Goal: Check status: Check status

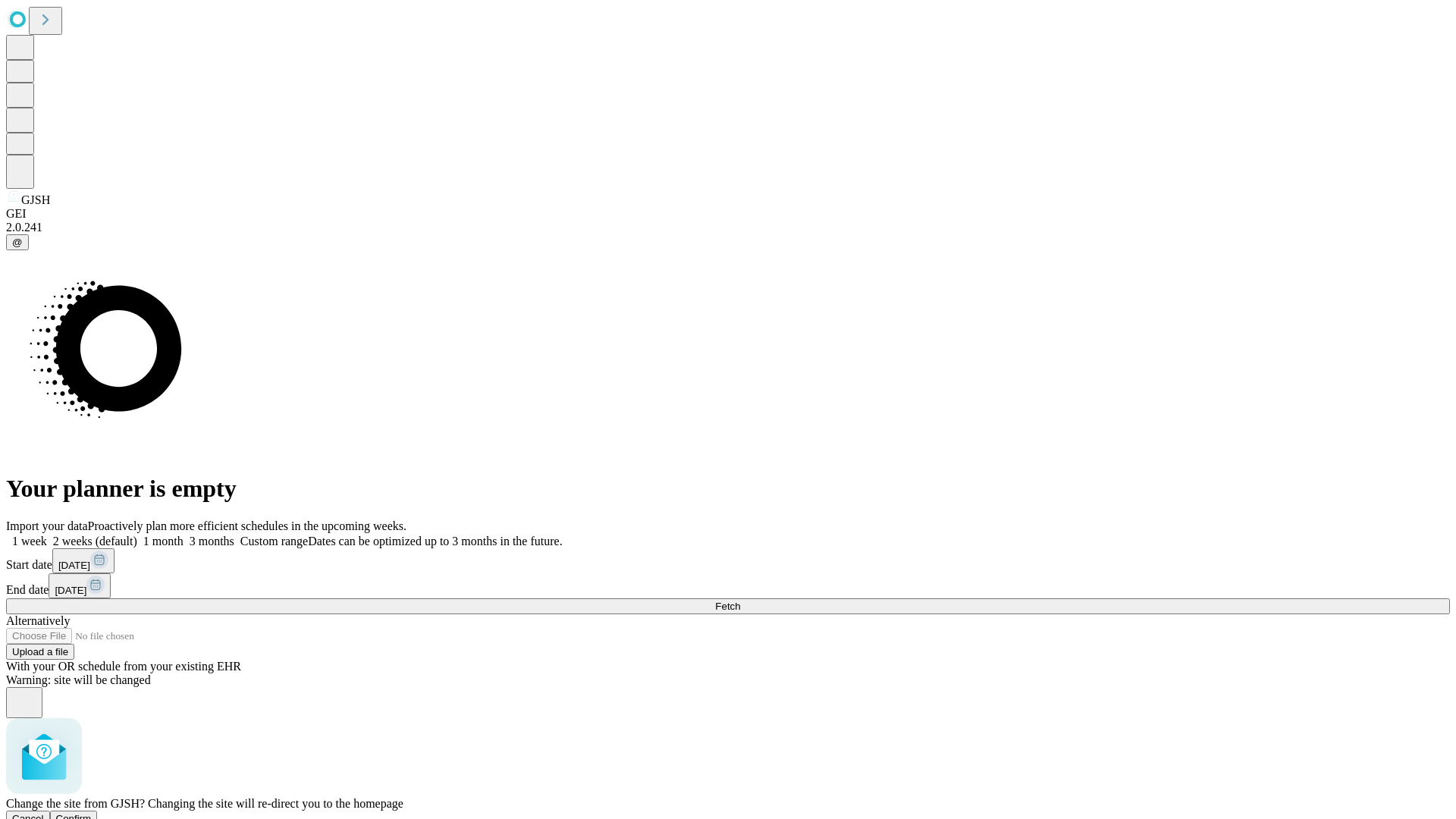
click at [92, 813] on span "Confirm" at bounding box center [74, 819] width 36 height 11
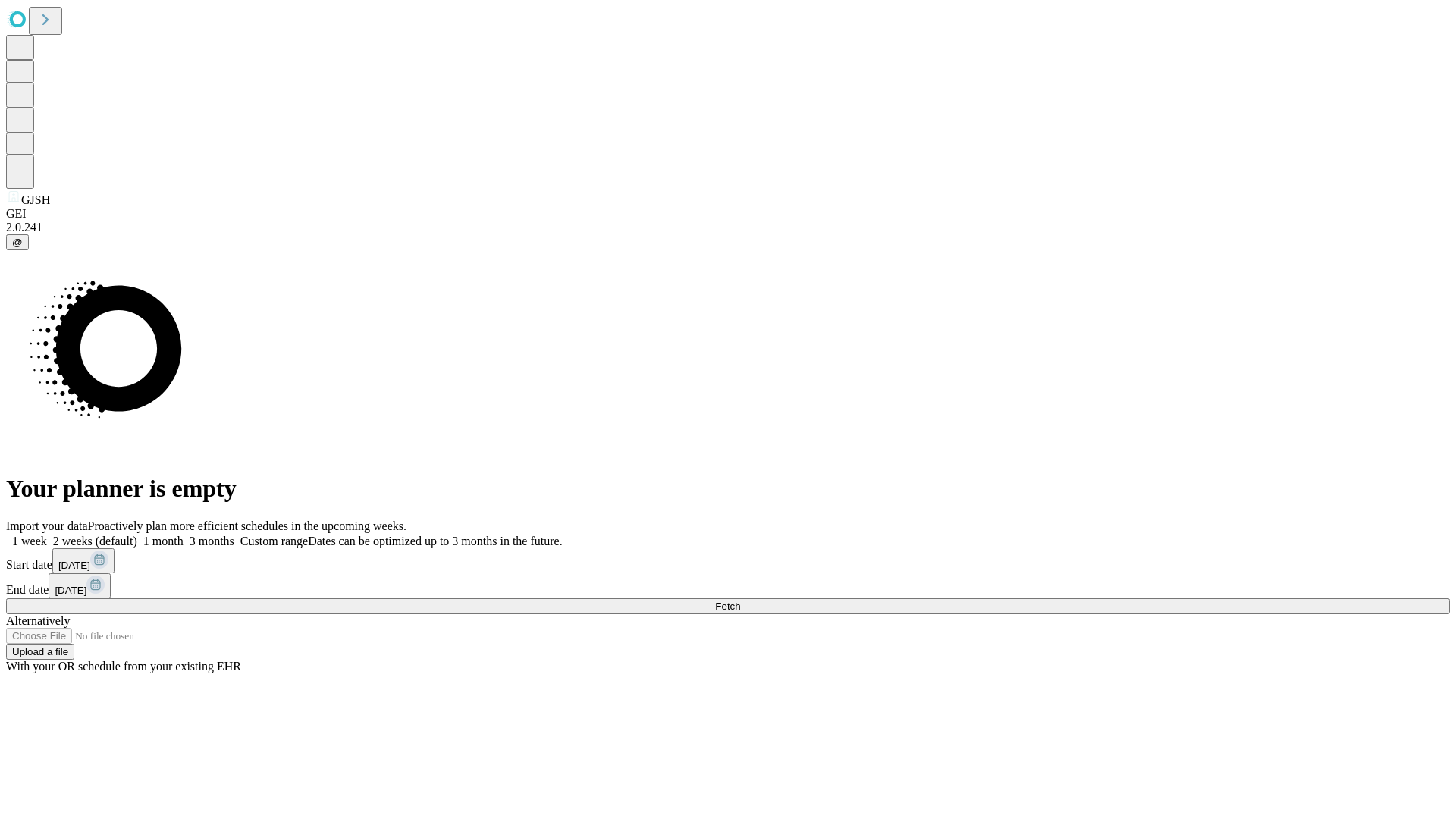
click at [47, 535] on label "1 week" at bounding box center [26, 542] width 41 height 13
click at [740, 601] on span "Fetch" at bounding box center [727, 606] width 25 height 11
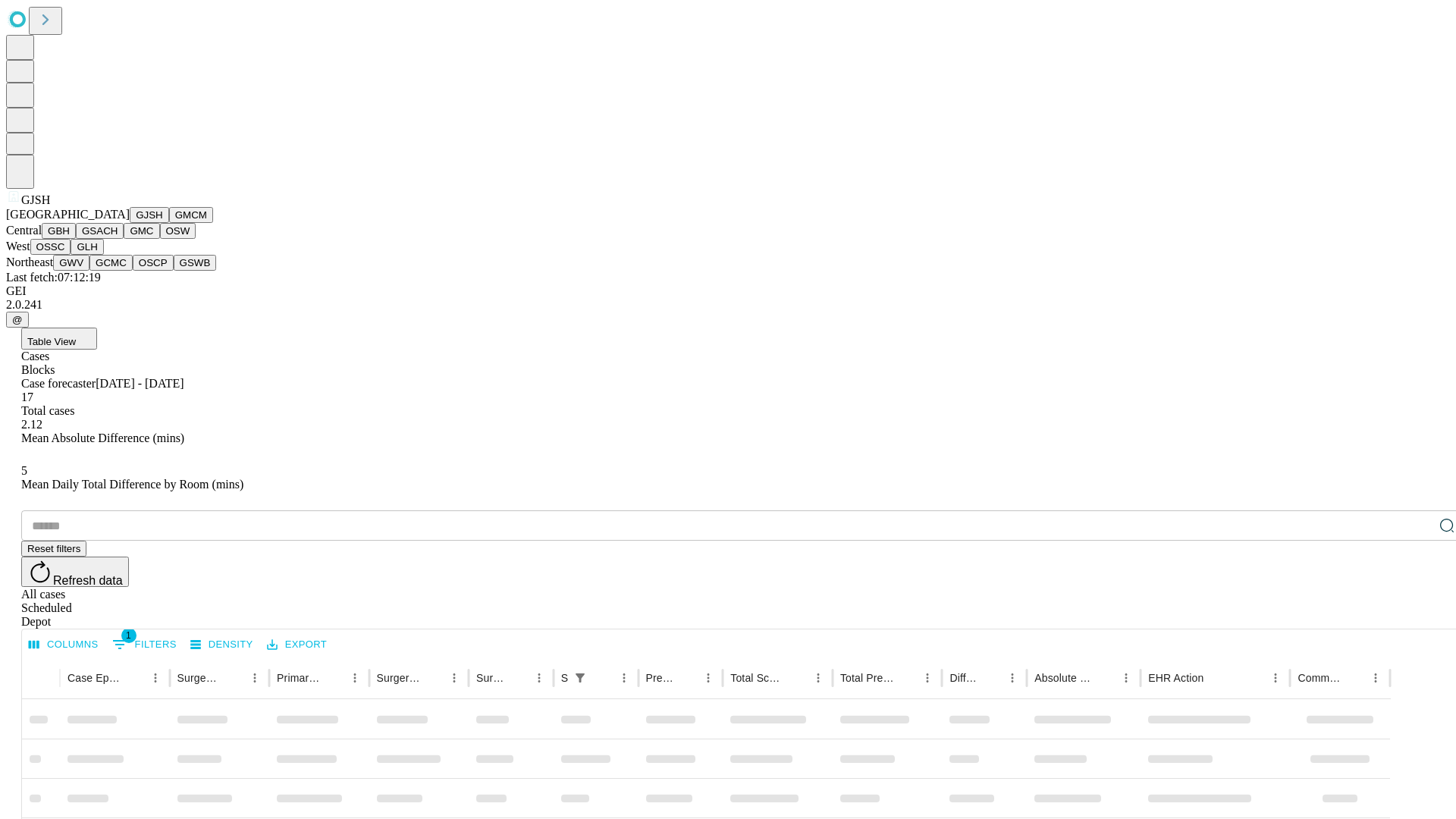
click at [170, 223] on button "GMCM" at bounding box center [191, 215] width 44 height 16
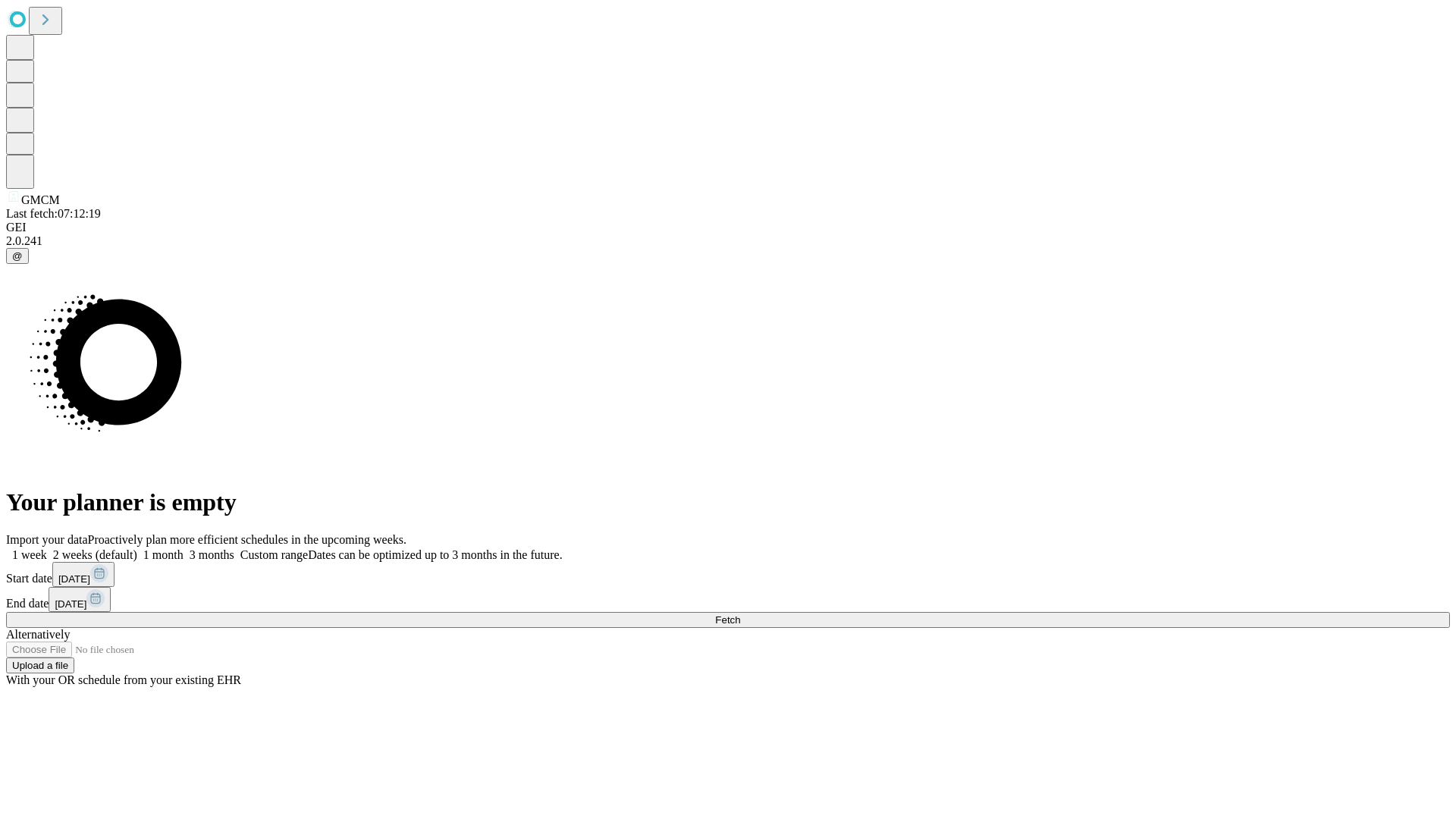
click at [47, 548] on label "1 week" at bounding box center [26, 555] width 41 height 13
click at [740, 615] on span "Fetch" at bounding box center [727, 620] width 25 height 11
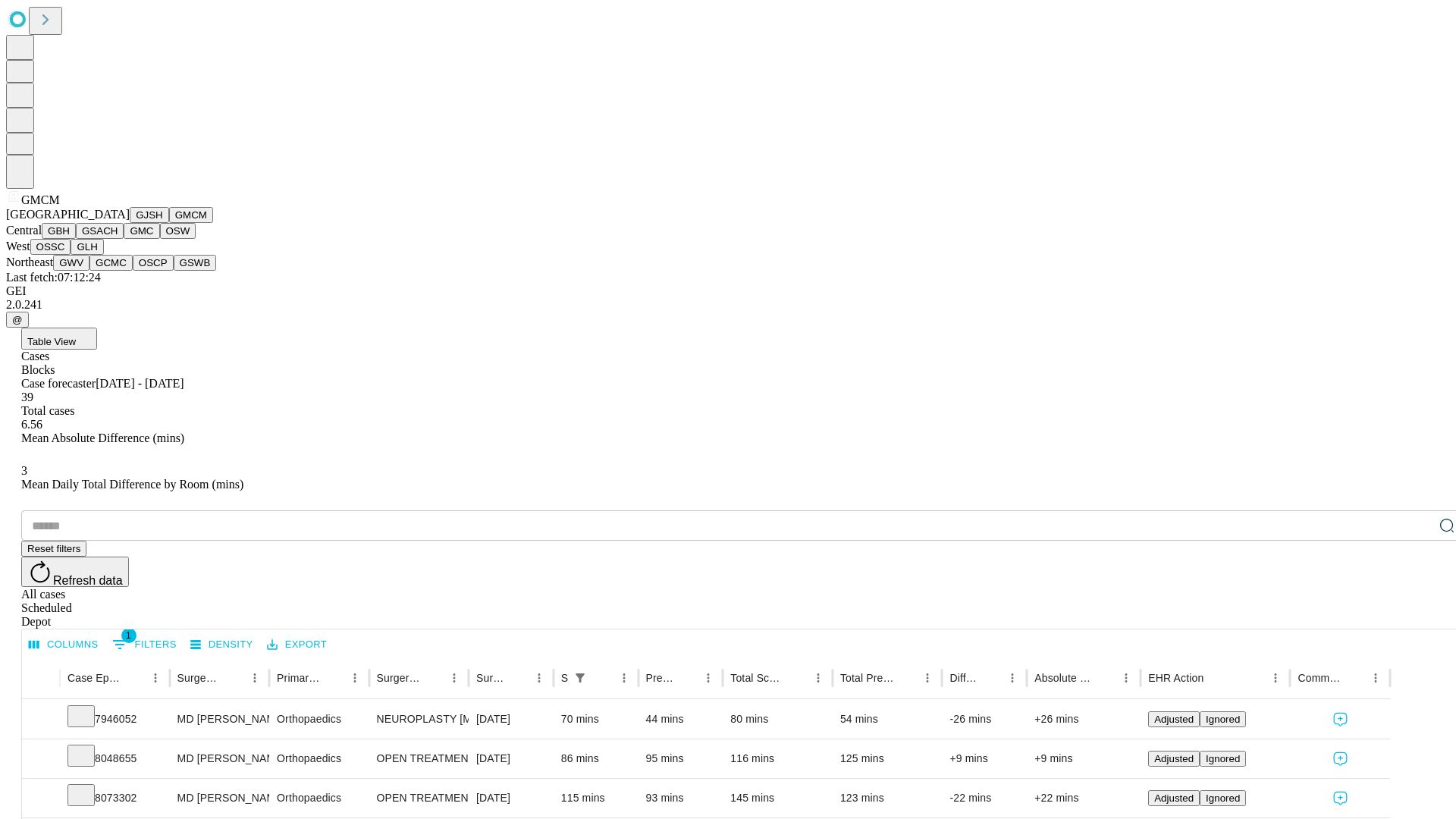
click at [76, 239] on button "GBH" at bounding box center [59, 231] width 34 height 16
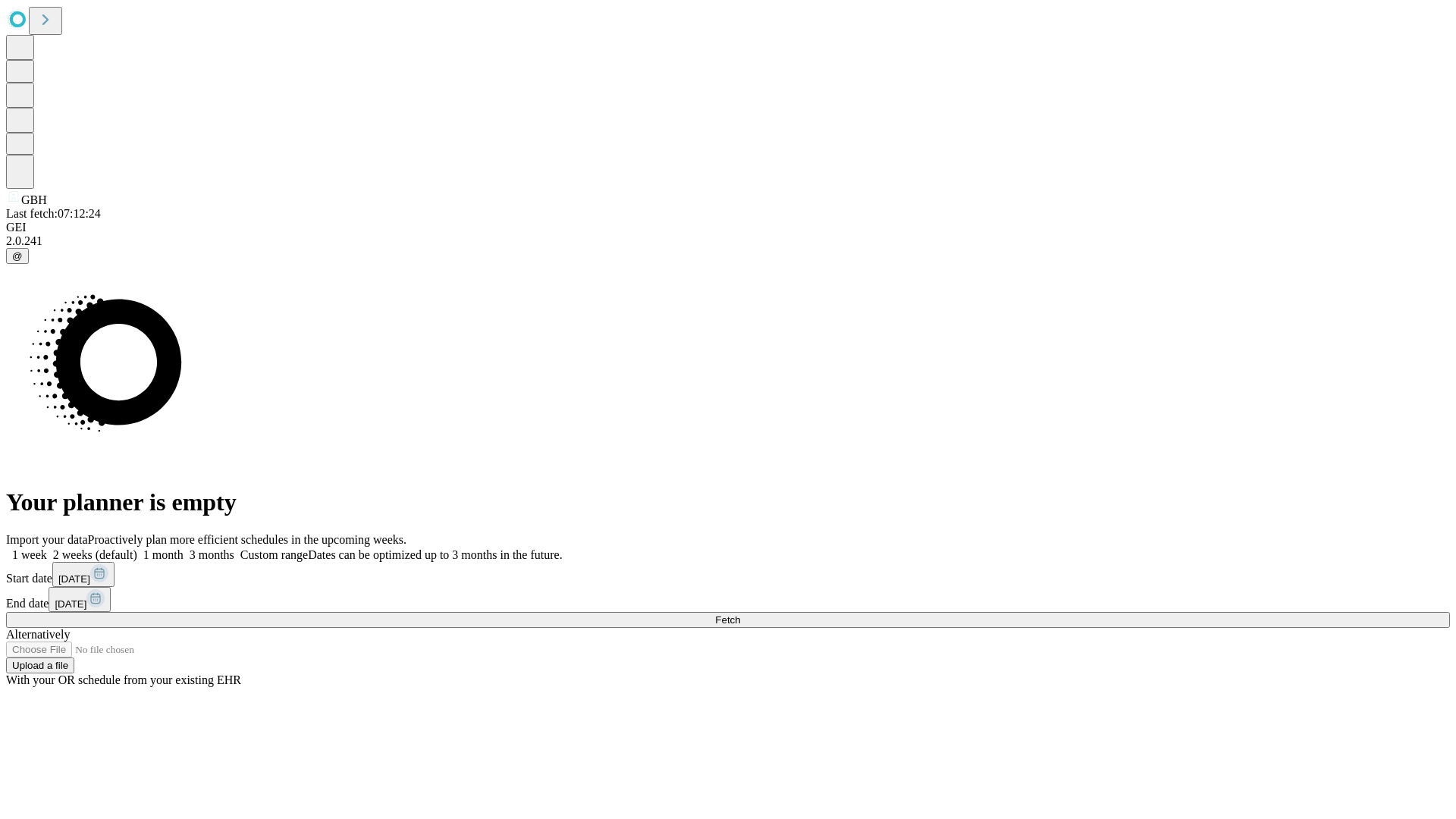
click at [47, 548] on label "1 week" at bounding box center [26, 555] width 41 height 13
click at [740, 615] on span "Fetch" at bounding box center [727, 620] width 25 height 11
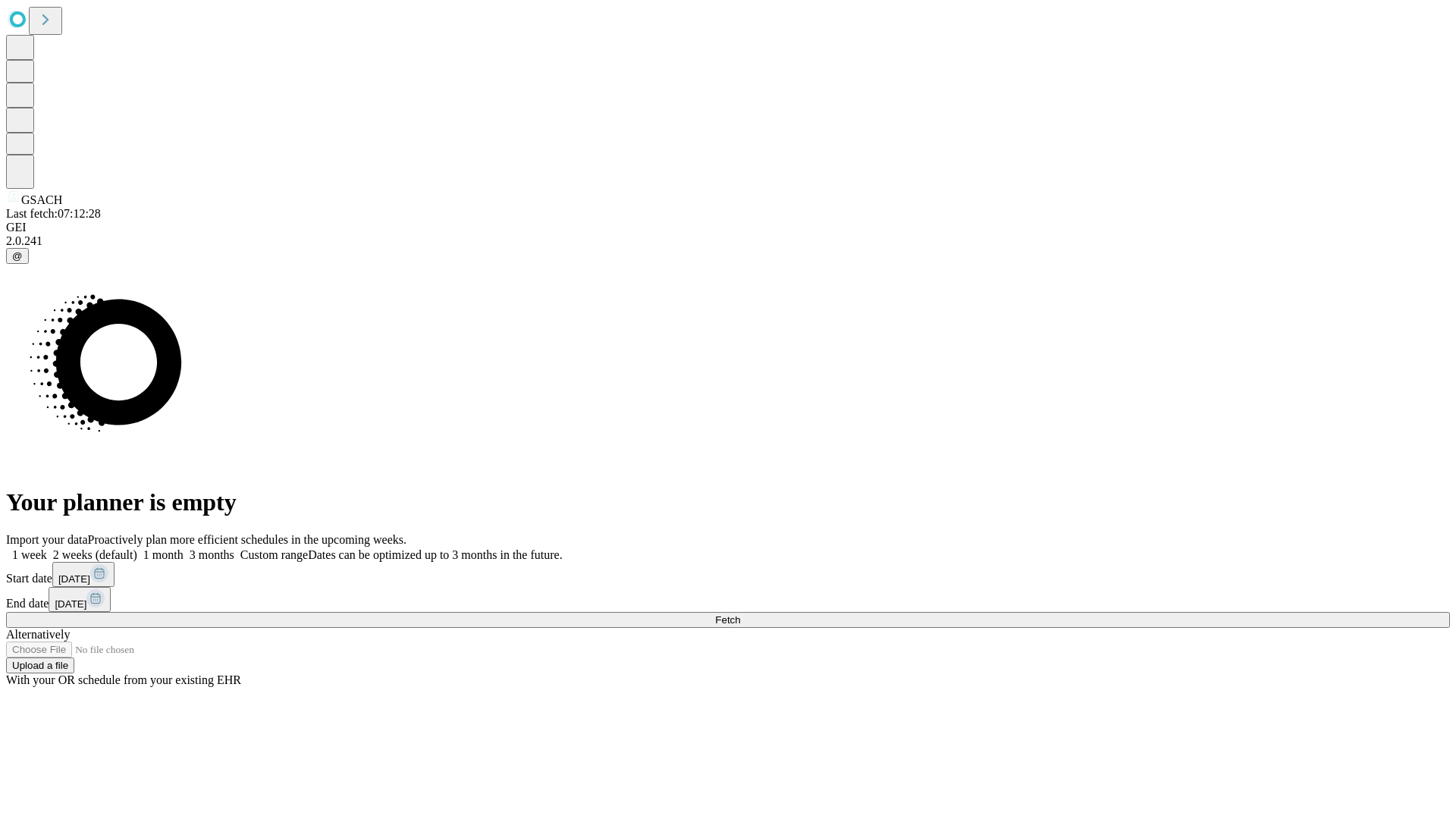
click at [47, 548] on label "1 week" at bounding box center [26, 555] width 41 height 13
click at [740, 615] on span "Fetch" at bounding box center [727, 620] width 25 height 11
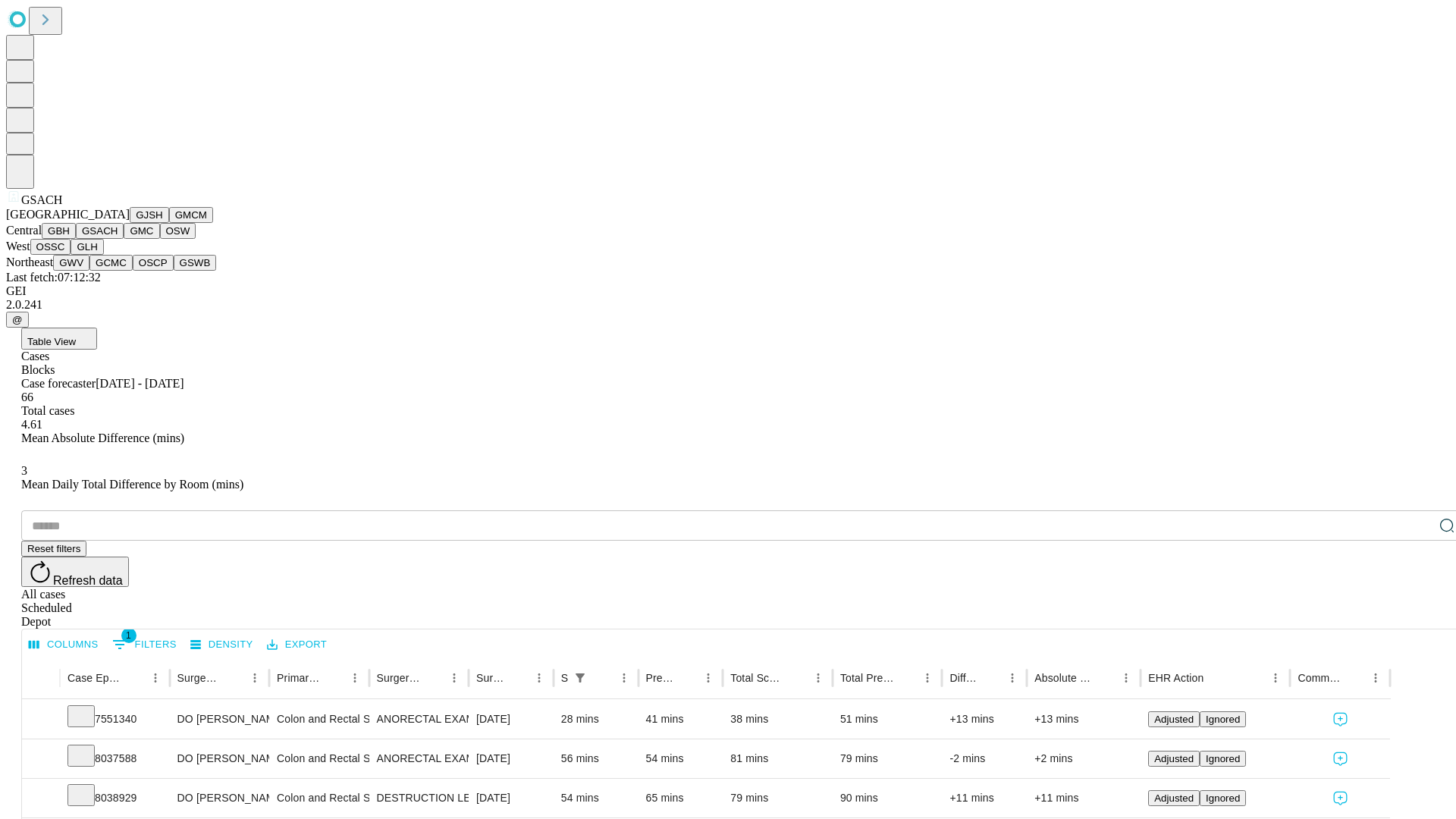
click at [124, 239] on button "GMC" at bounding box center [141, 231] width 36 height 16
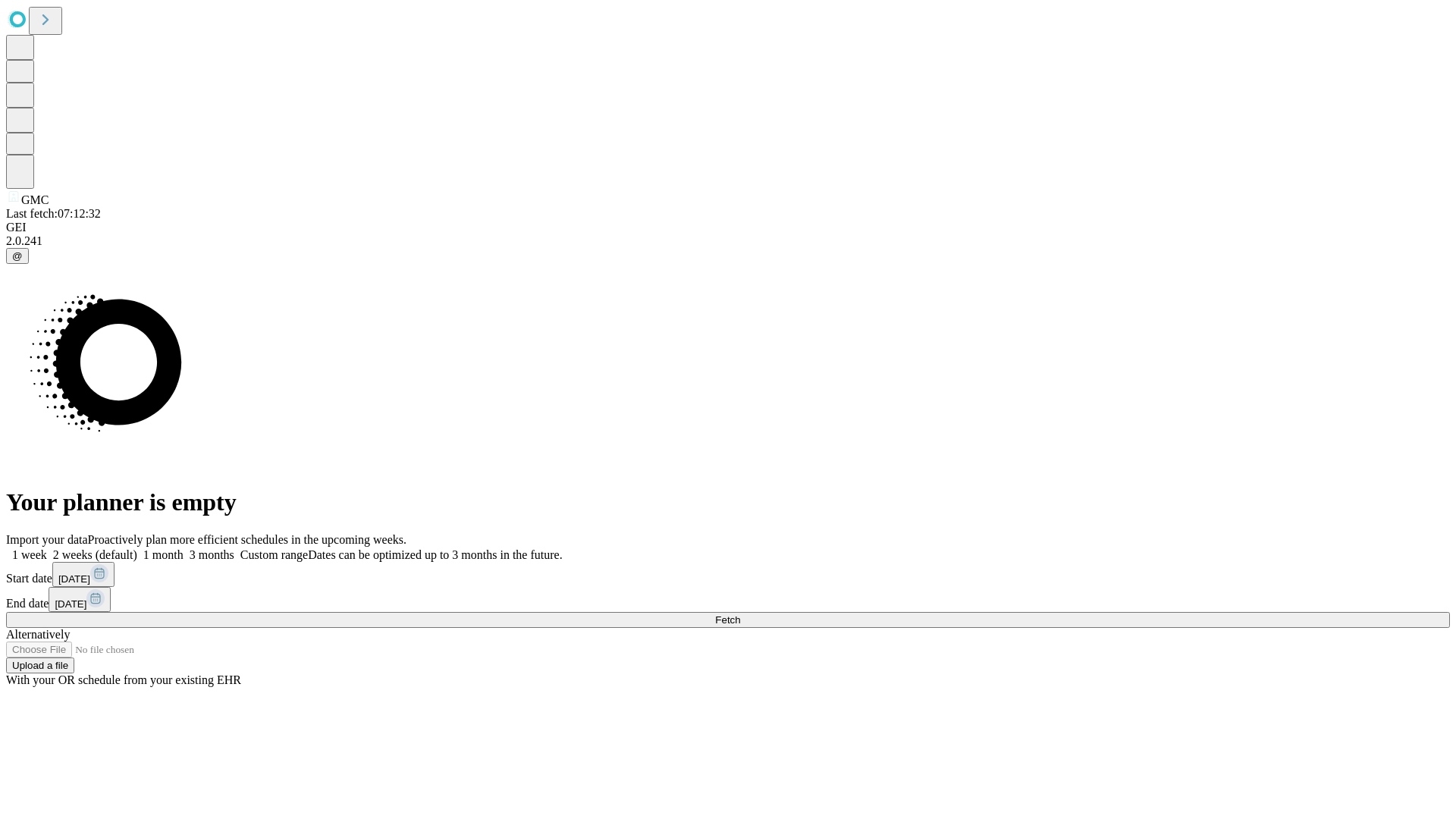
click at [47, 548] on label "1 week" at bounding box center [26, 555] width 41 height 13
click at [740, 615] on span "Fetch" at bounding box center [727, 620] width 25 height 11
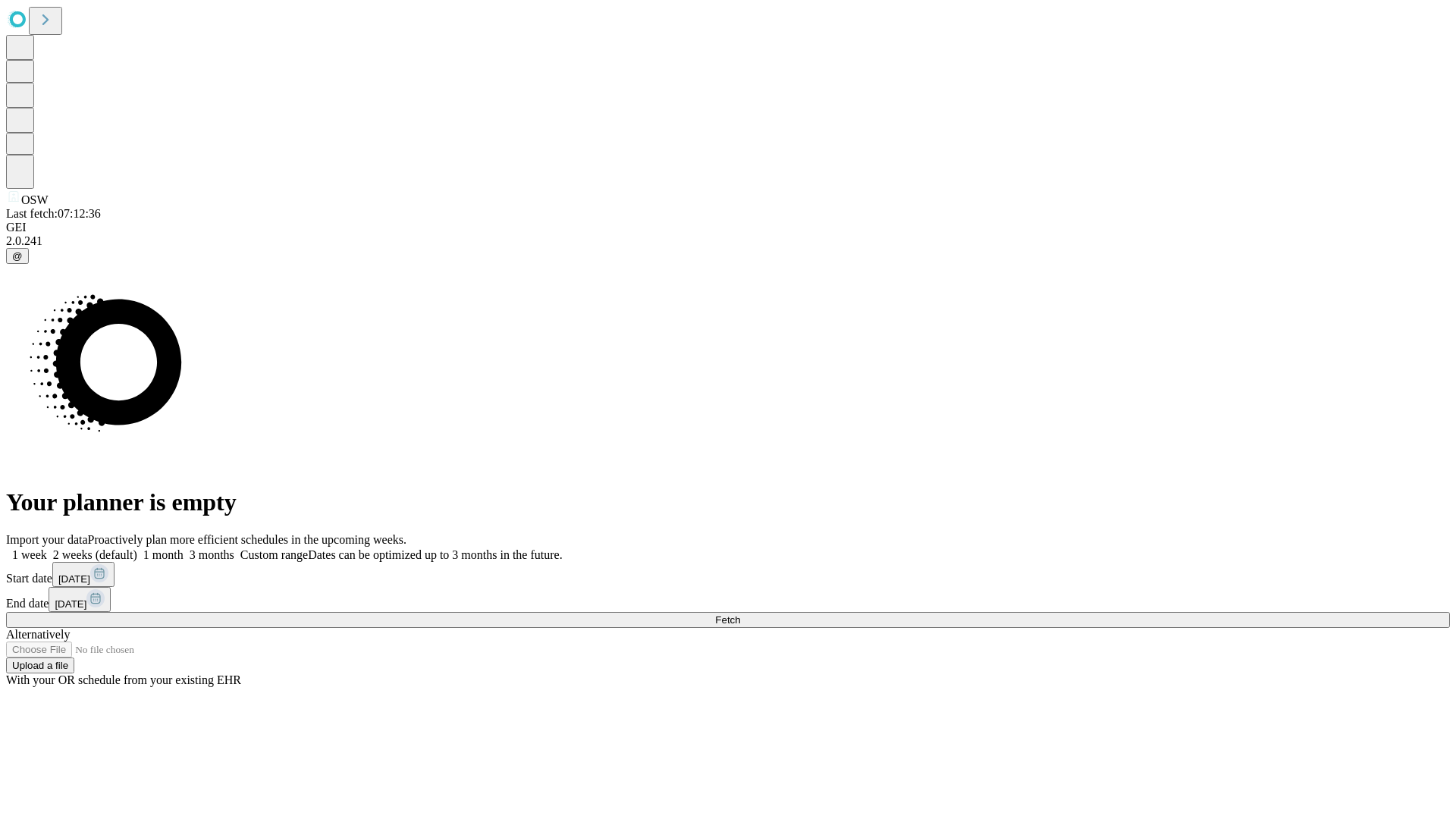
click at [47, 548] on label "1 week" at bounding box center [26, 555] width 41 height 13
click at [740, 615] on span "Fetch" at bounding box center [727, 620] width 25 height 11
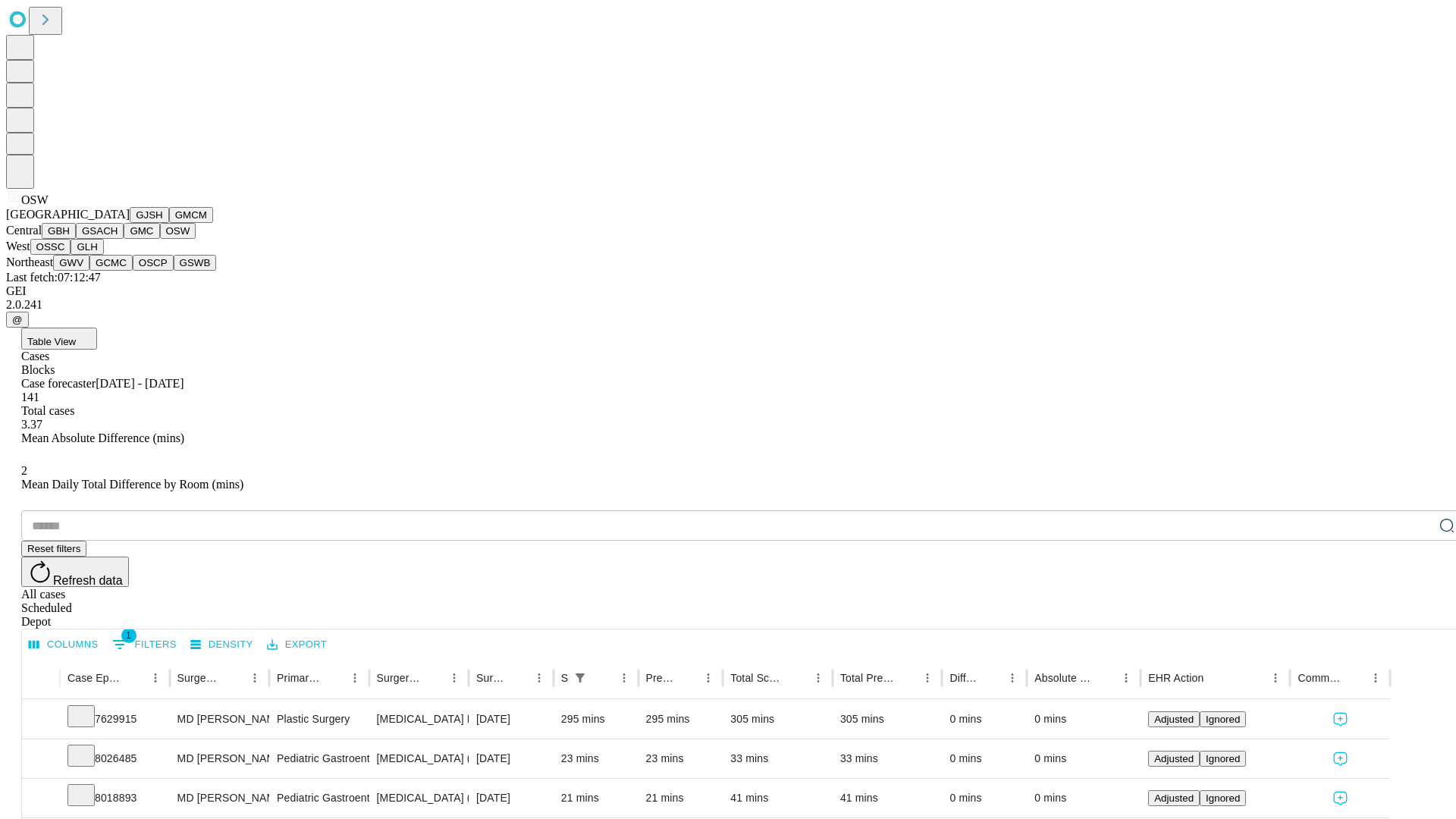
click at [71, 255] on button "OSSC" at bounding box center [51, 246] width 41 height 16
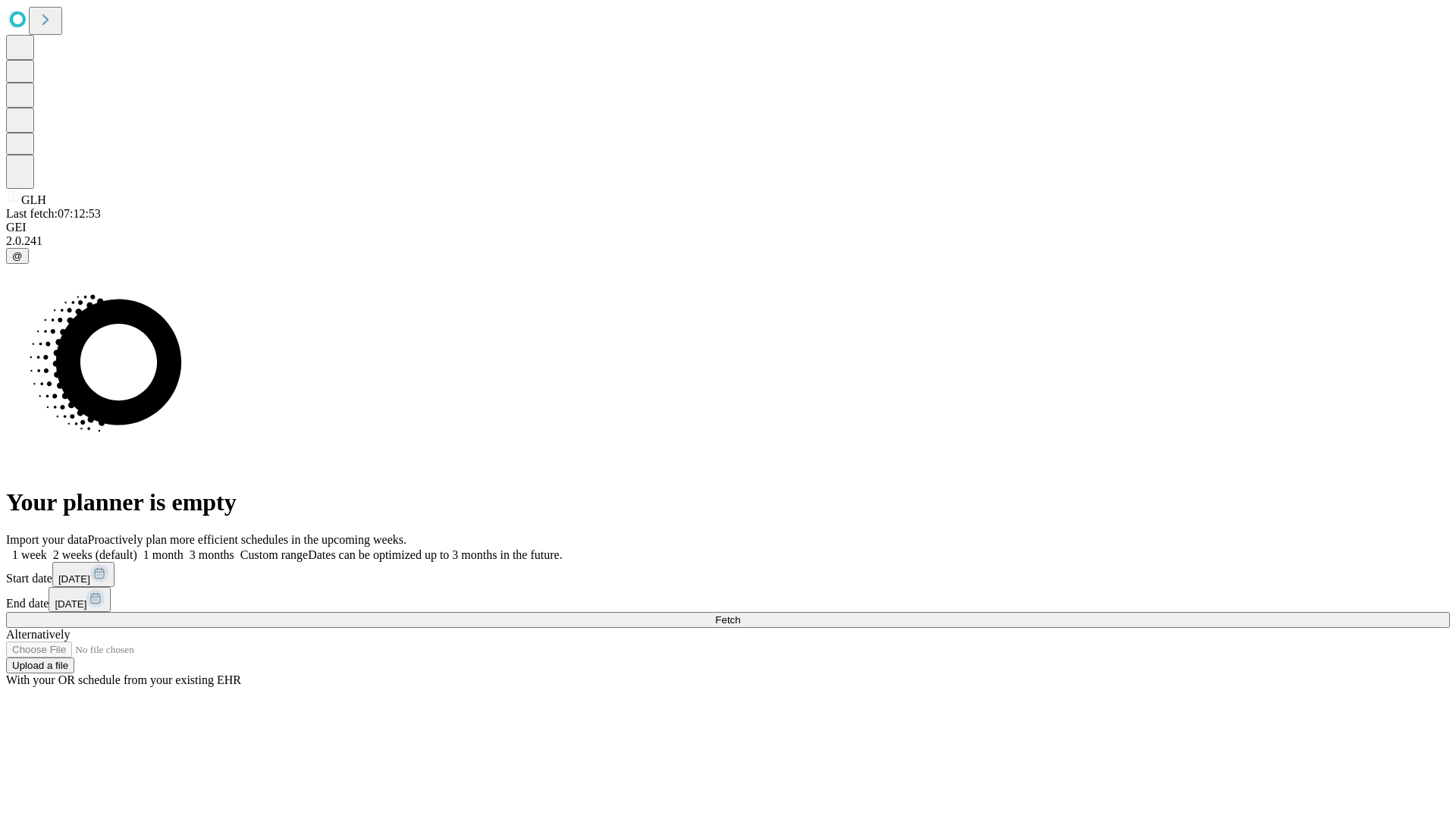
click at [47, 548] on label "1 week" at bounding box center [26, 555] width 41 height 13
click at [740, 615] on span "Fetch" at bounding box center [727, 620] width 25 height 11
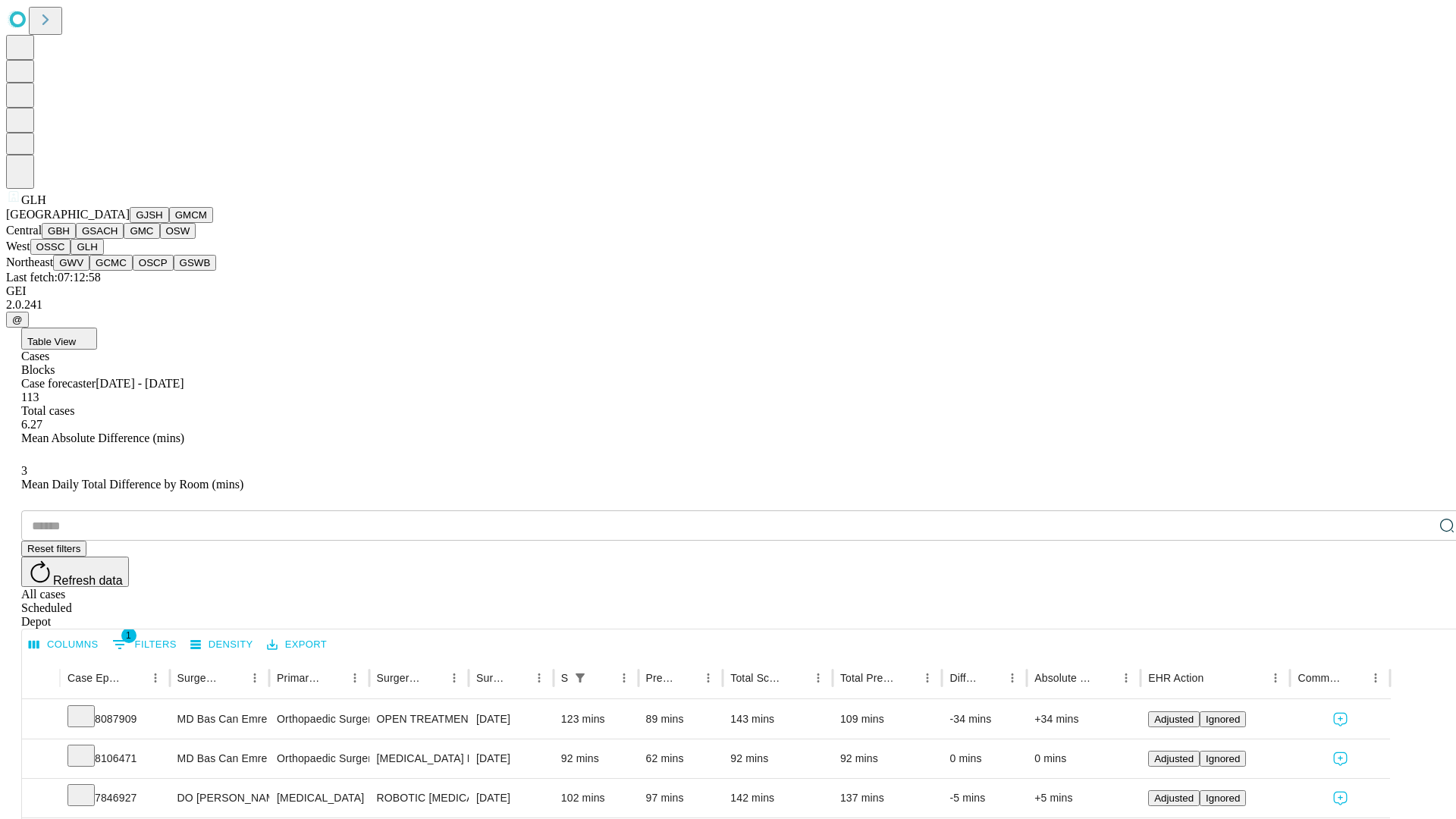
click at [90, 271] on button "GWV" at bounding box center [71, 262] width 37 height 16
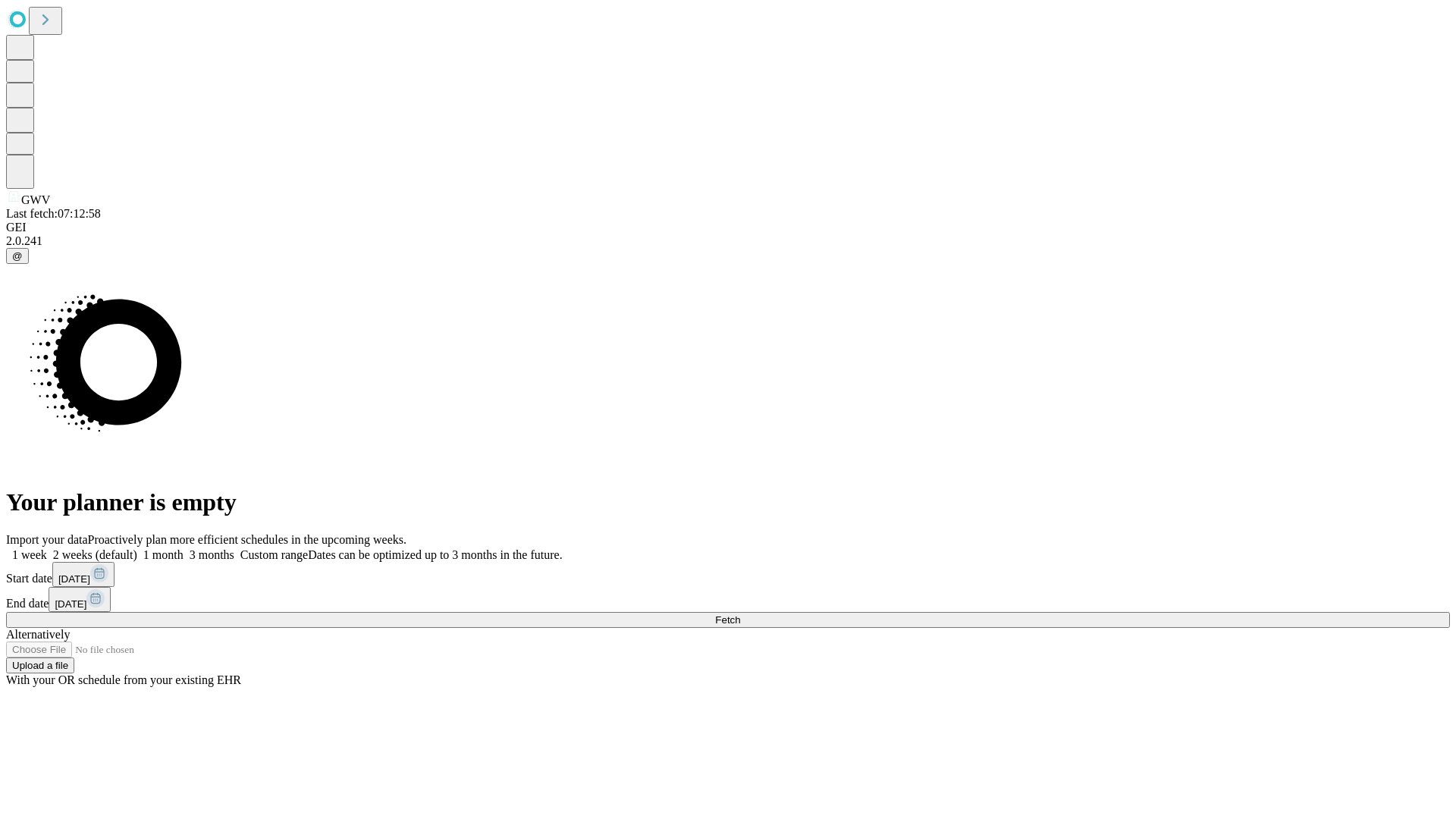
click at [47, 548] on label "1 week" at bounding box center [26, 555] width 41 height 13
click at [740, 615] on span "Fetch" at bounding box center [727, 620] width 25 height 11
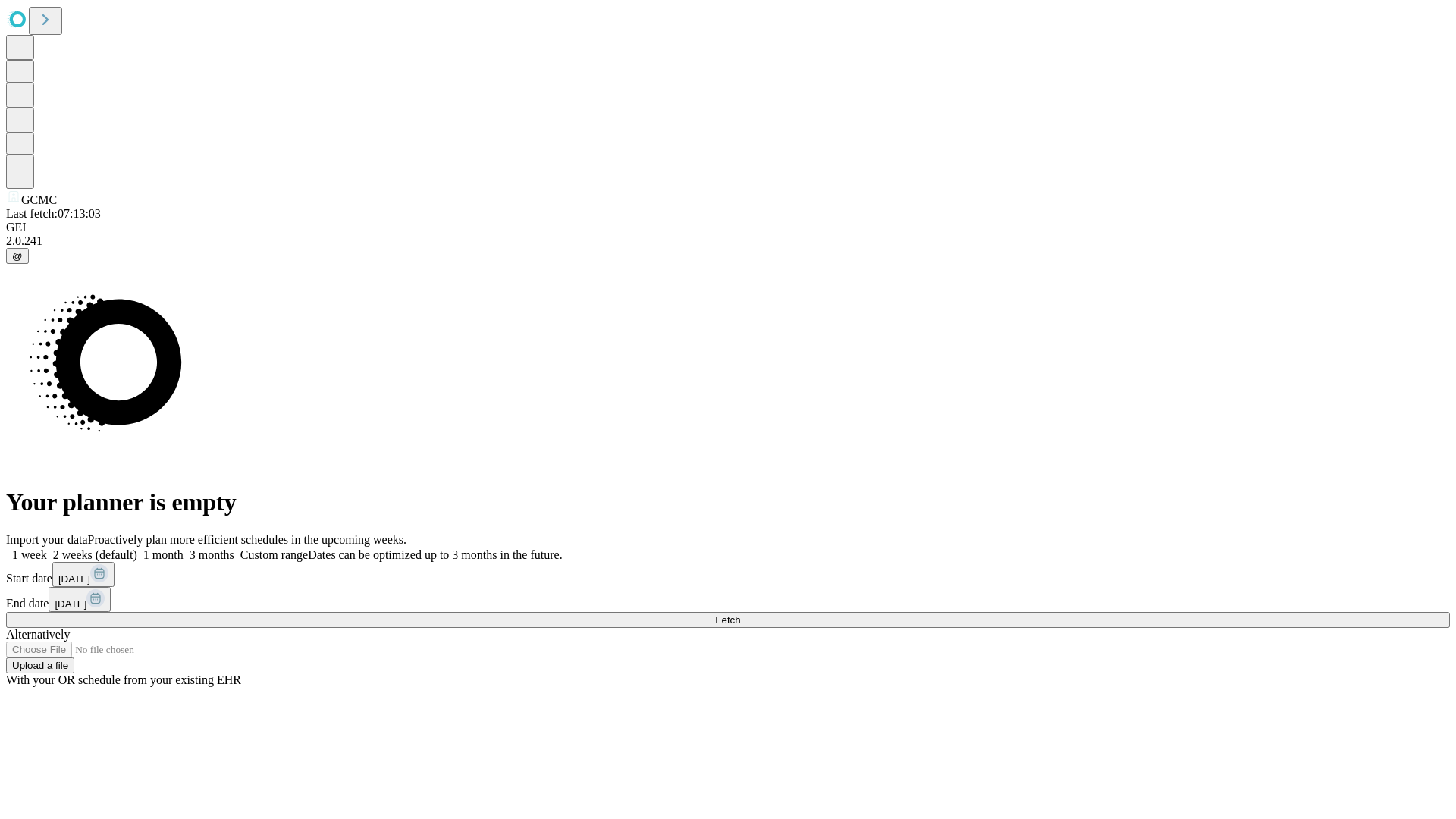
click at [740, 615] on span "Fetch" at bounding box center [727, 620] width 25 height 11
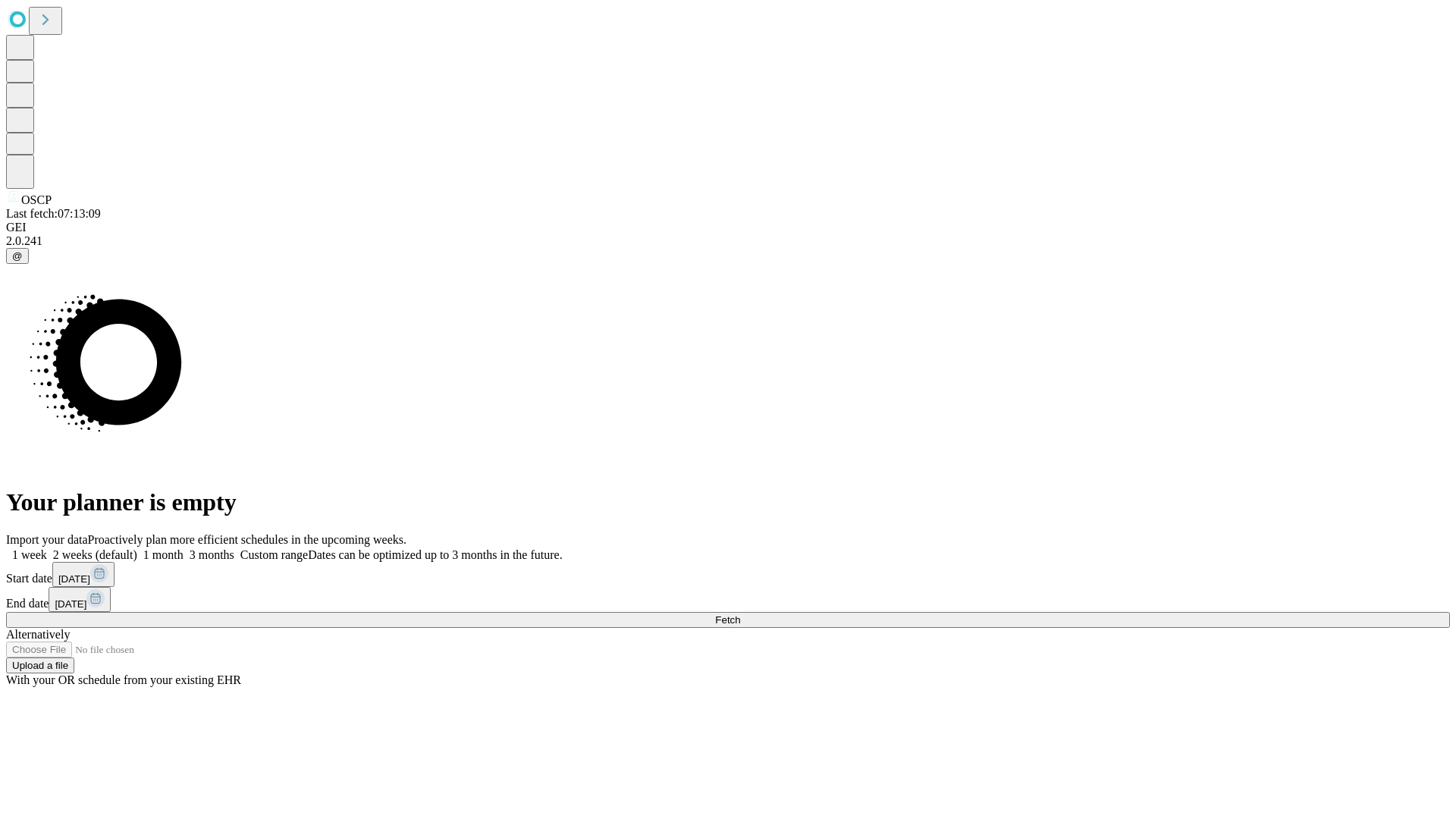
click at [740, 615] on span "Fetch" at bounding box center [727, 620] width 25 height 11
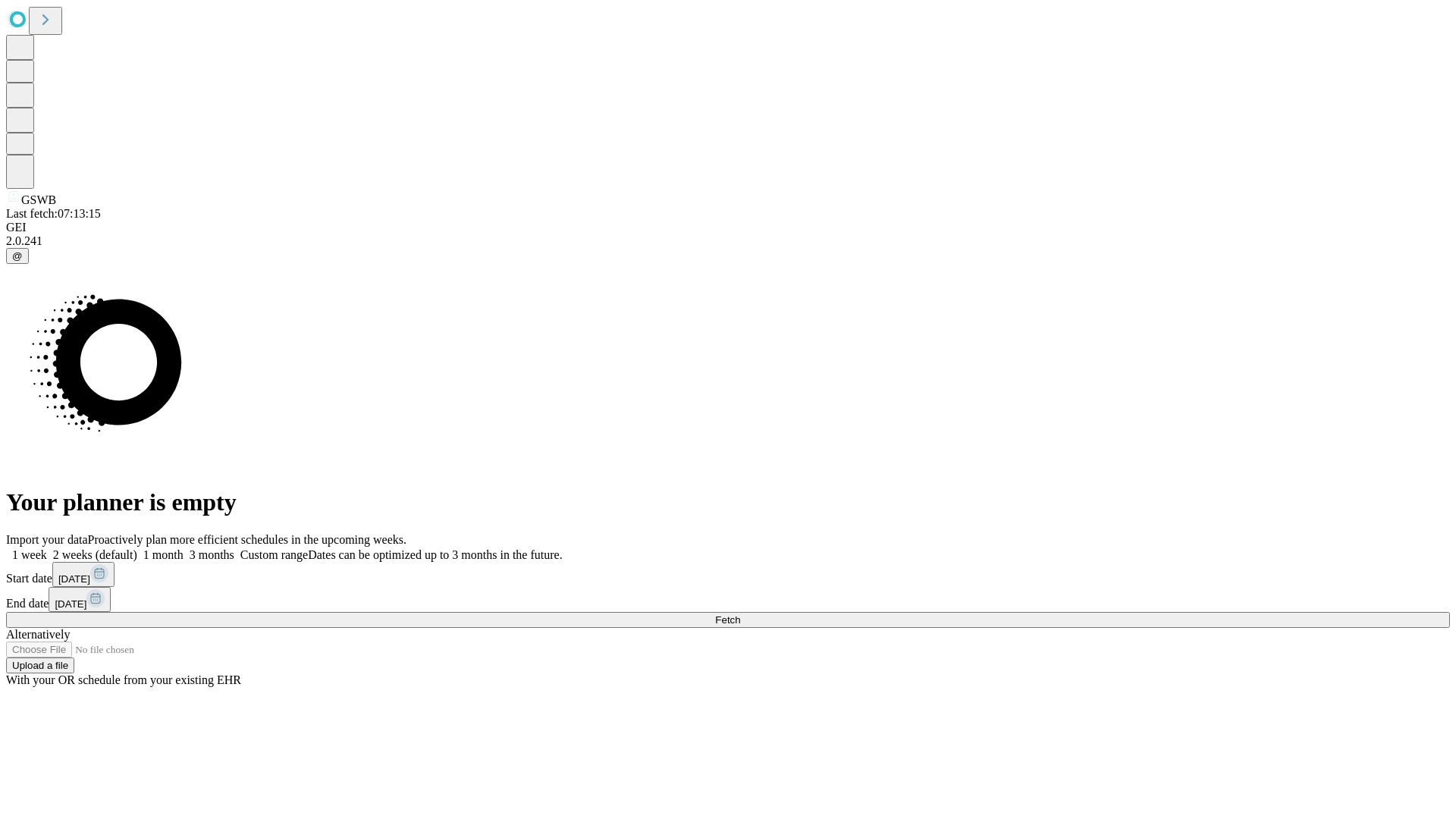
click at [740, 615] on span "Fetch" at bounding box center [727, 620] width 25 height 11
